Goal: Navigation & Orientation: Find specific page/section

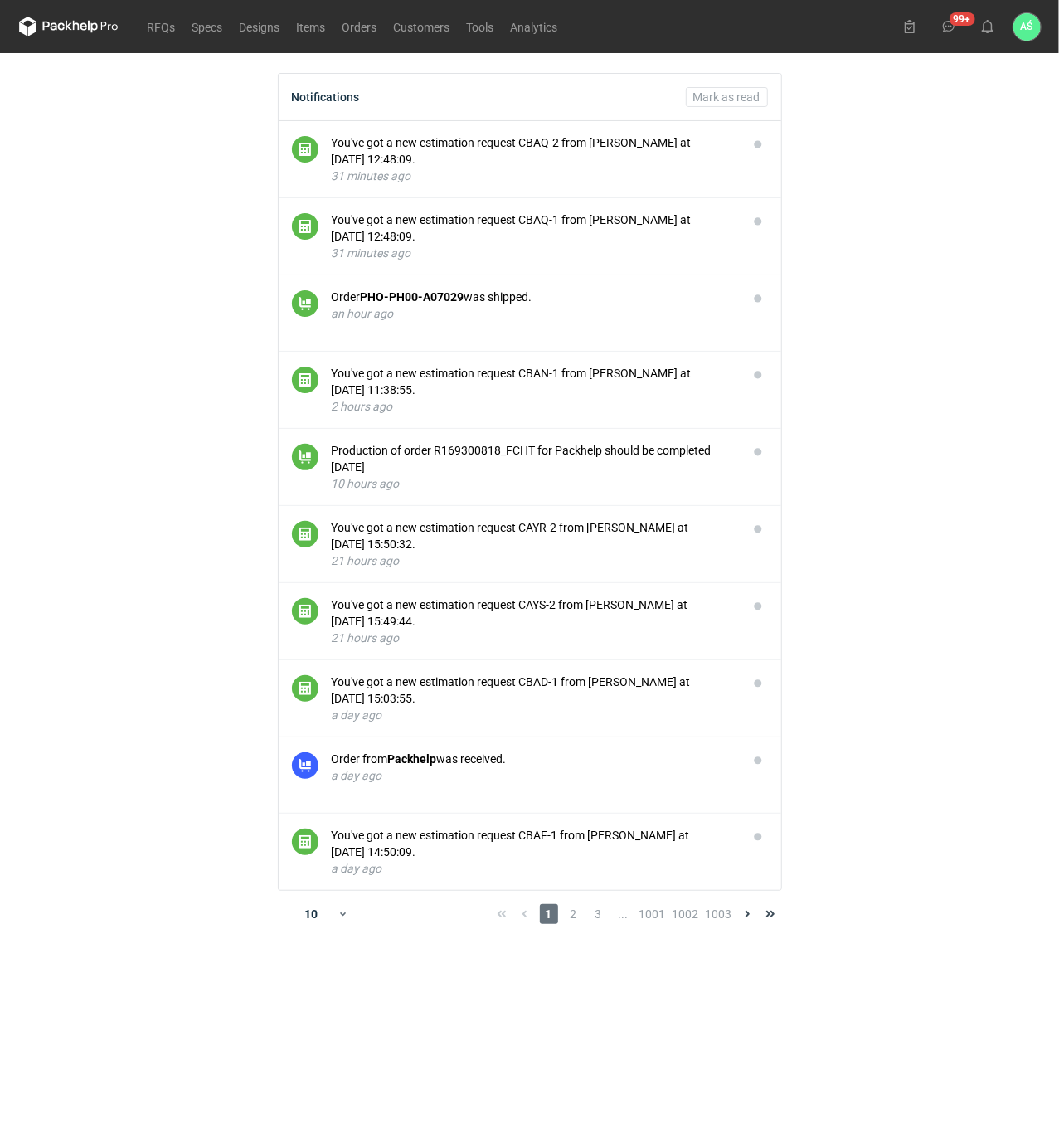
click at [949, 183] on main "Notifications [PERSON_NAME] as read You've got a new estimation request CBAQ-2 …" at bounding box center [530, 600] width 1035 height 1095
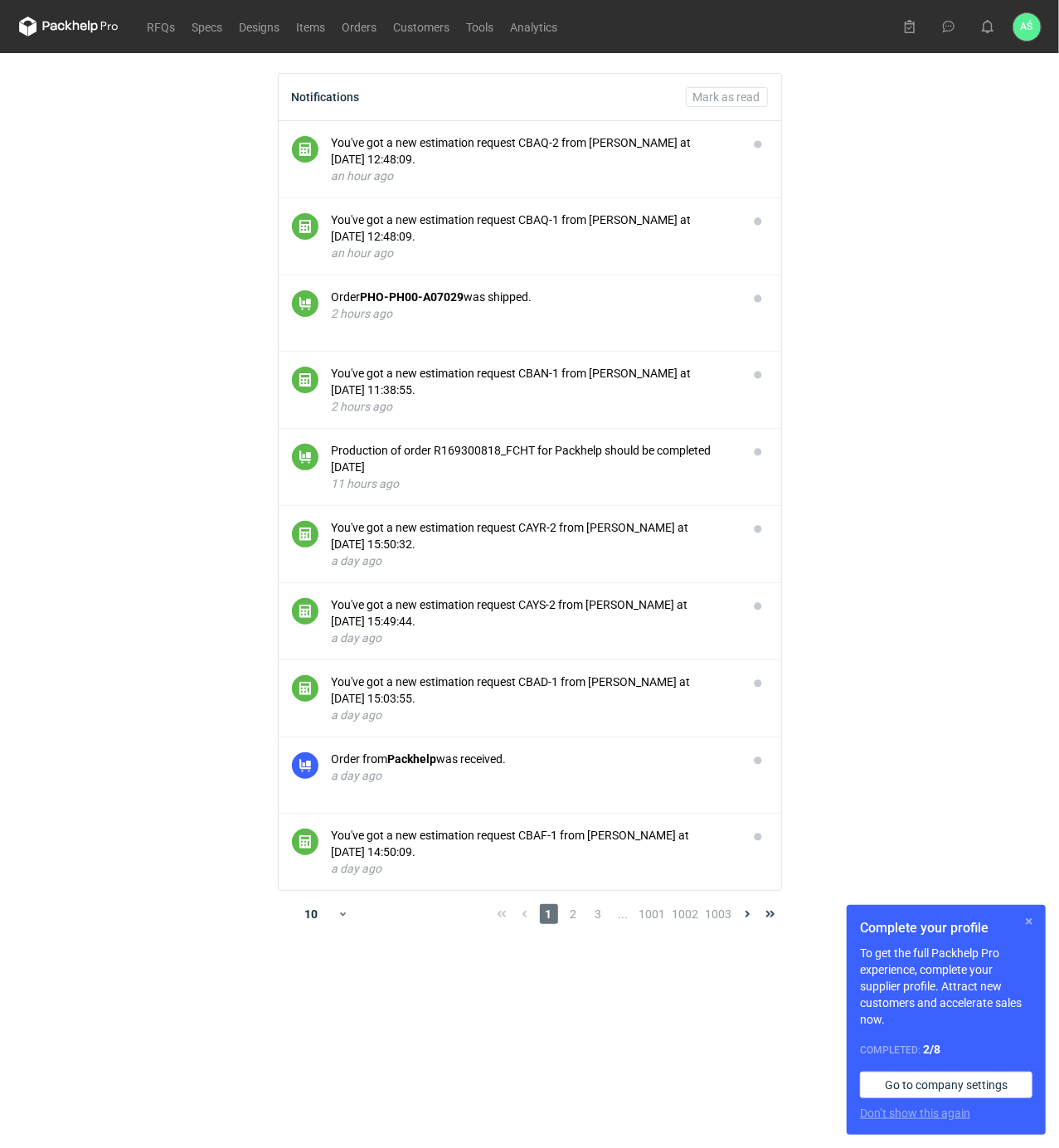
click at [1027, 926] on button "button" at bounding box center [1029, 921] width 20 height 20
